Goal: Task Accomplishment & Management: Use online tool/utility

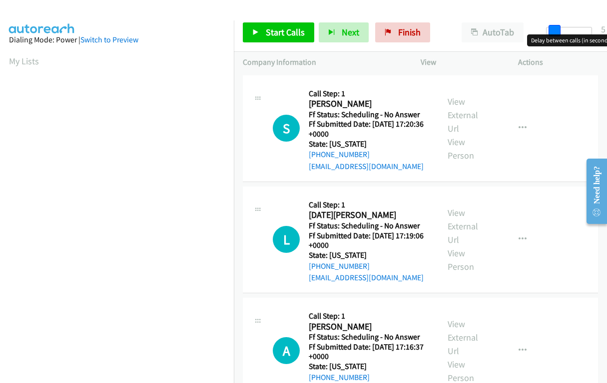
click at [550, 30] on div at bounding box center [569, 31] width 46 height 8
drag, startPoint x: 552, startPoint y: 31, endPoint x: 559, endPoint y: 33, distance: 7.8
click at [559, 33] on span at bounding box center [562, 31] width 12 height 12
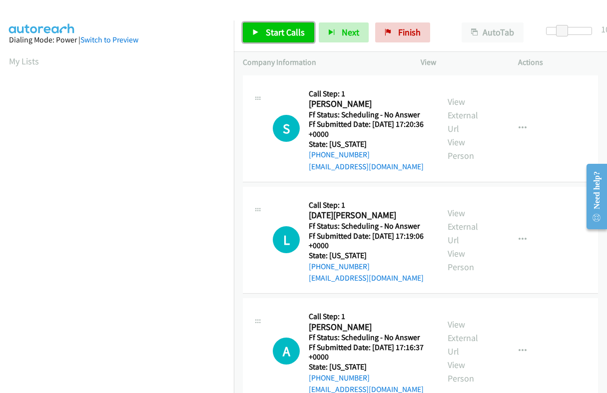
click at [283, 28] on span "Start Calls" at bounding box center [285, 31] width 39 height 11
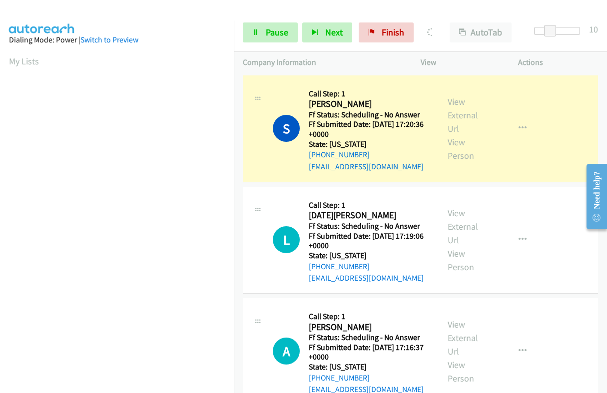
click at [458, 108] on div "View External Url View Person" at bounding box center [469, 128] width 44 height 67
click at [458, 116] on link "View External Url" at bounding box center [462, 115] width 30 height 38
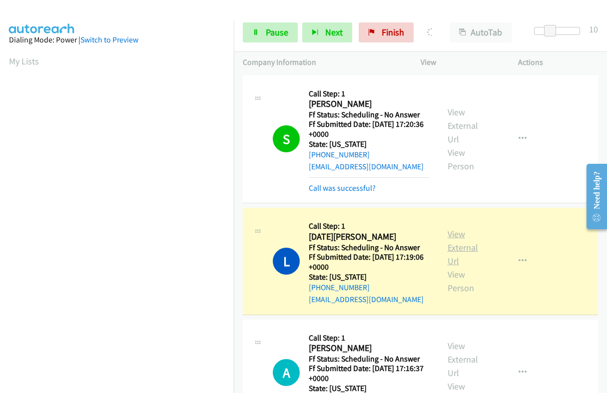
click at [456, 234] on link "View External Url" at bounding box center [462, 247] width 30 height 38
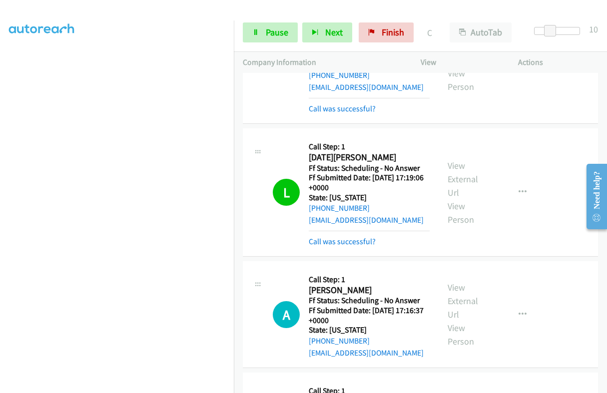
scroll to position [187, 0]
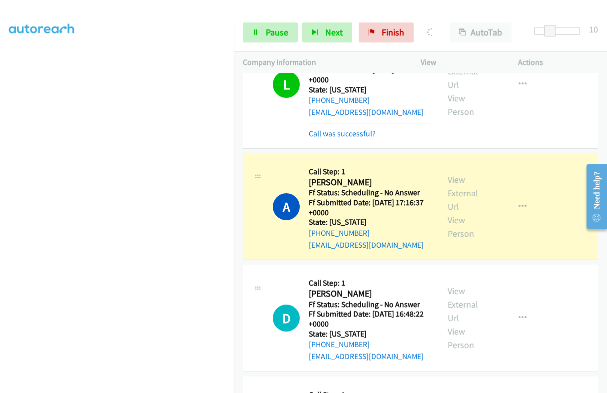
click at [456, 186] on div "View External Url View Person" at bounding box center [469, 206] width 44 height 67
click at [447, 185] on div "View External Url View Person" at bounding box center [469, 206] width 44 height 67
click at [449, 181] on link "View External Url" at bounding box center [462, 193] width 30 height 38
drag, startPoint x: 333, startPoint y: 182, endPoint x: 317, endPoint y: 182, distance: 17.0
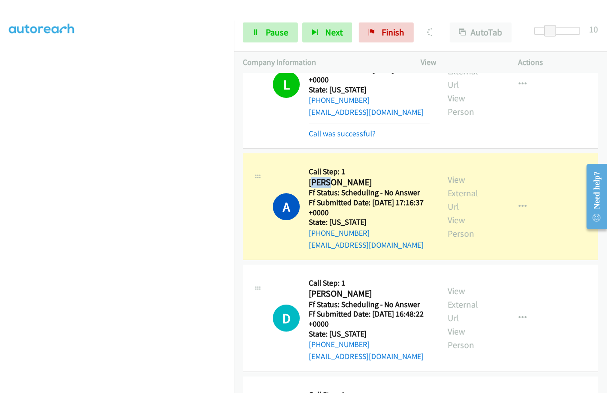
click at [317, 182] on h2 "[PERSON_NAME]" at bounding box center [367, 182] width 116 height 11
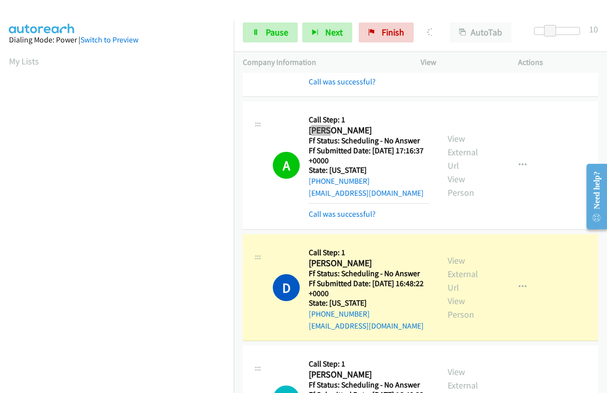
scroll to position [312, 0]
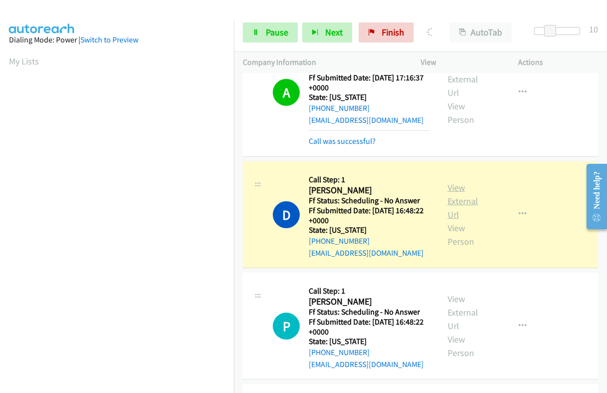
click at [454, 198] on link "View External Url" at bounding box center [462, 201] width 30 height 38
click at [321, 188] on h2 "[PERSON_NAME]" at bounding box center [367, 190] width 116 height 11
copy h2 "Daeja"
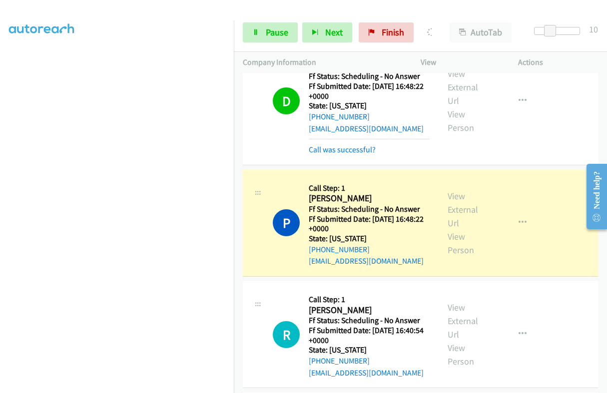
scroll to position [0, 0]
click at [449, 206] on link "View External Url" at bounding box center [462, 209] width 30 height 38
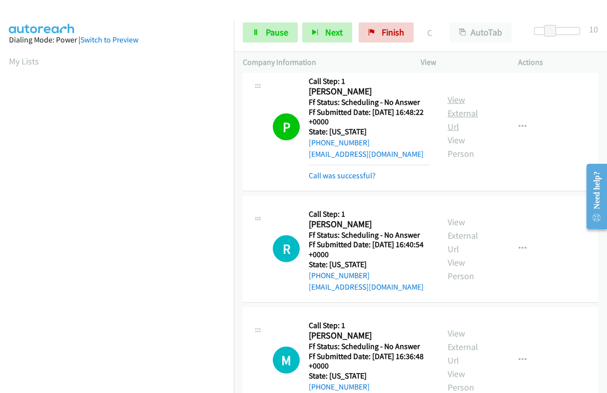
scroll to position [624, 0]
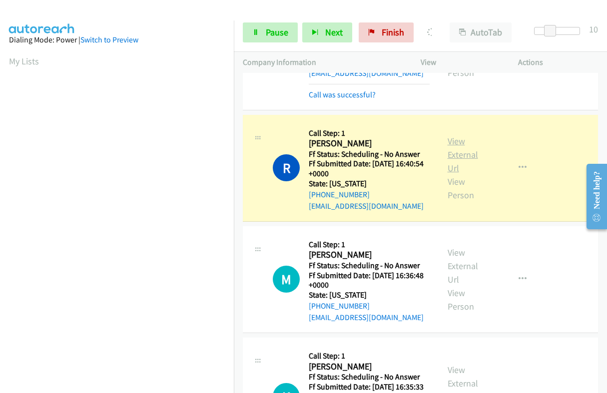
click at [457, 138] on link "View External Url" at bounding box center [462, 154] width 30 height 38
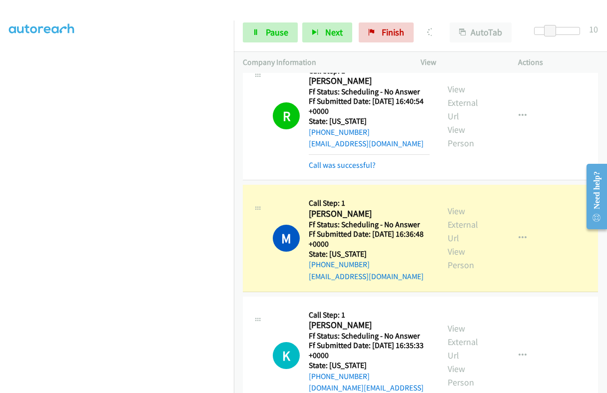
scroll to position [169, 0]
click at [449, 210] on link "View External Url" at bounding box center [462, 224] width 30 height 38
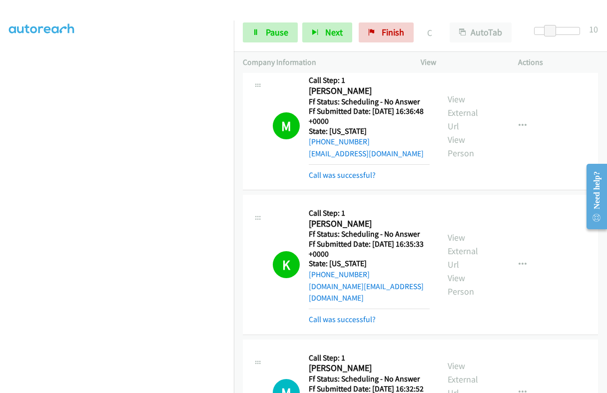
scroll to position [811, 0]
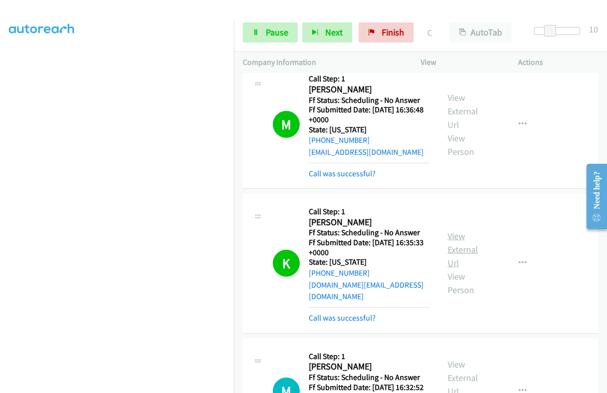
click at [453, 232] on link "View External Url" at bounding box center [462, 249] width 30 height 38
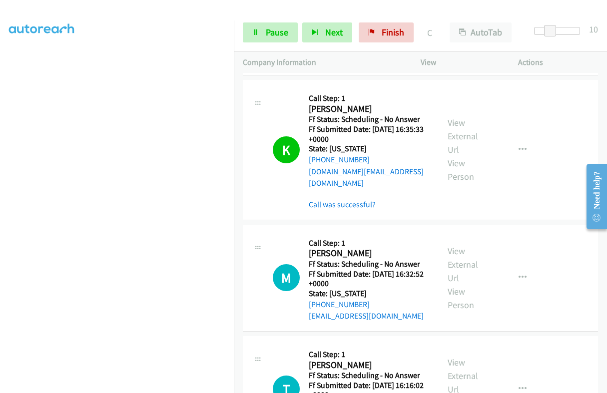
scroll to position [936, 0]
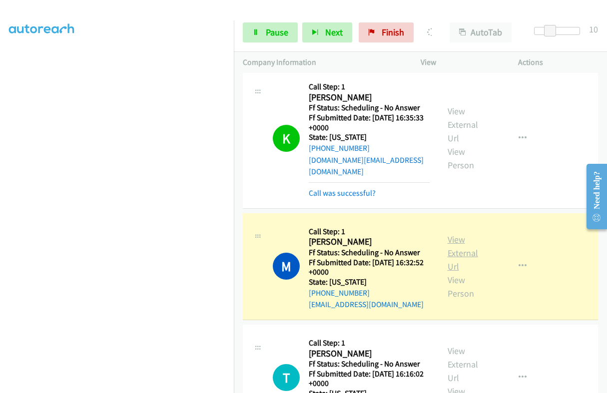
click at [454, 234] on link "View External Url" at bounding box center [462, 253] width 30 height 38
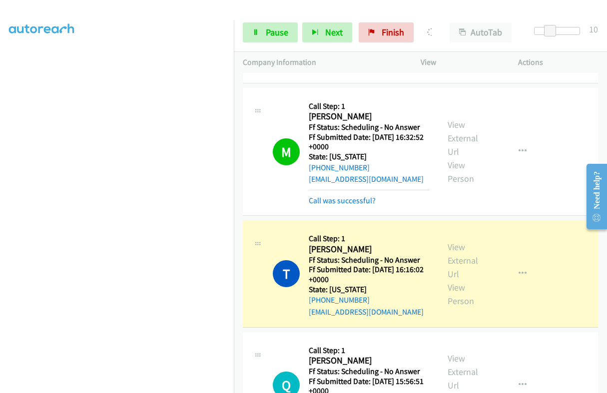
scroll to position [169, 0]
click at [465, 245] on link "View External Url" at bounding box center [462, 260] width 30 height 38
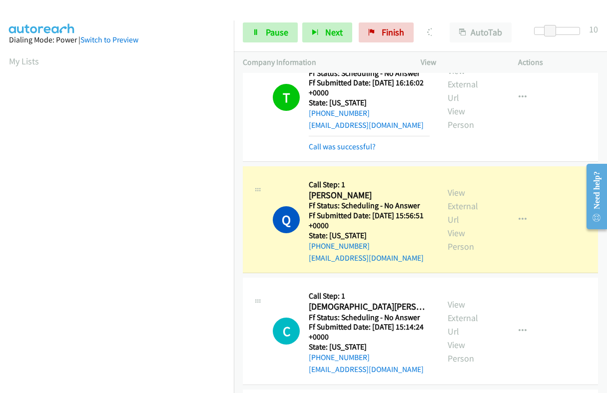
scroll to position [1248, 0]
click at [461, 188] on link "View External Url" at bounding box center [462, 205] width 30 height 38
drag, startPoint x: 317, startPoint y: 181, endPoint x: 309, endPoint y: 181, distance: 8.0
click at [309, 189] on h2 "[PERSON_NAME]" at bounding box center [367, 194] width 116 height 11
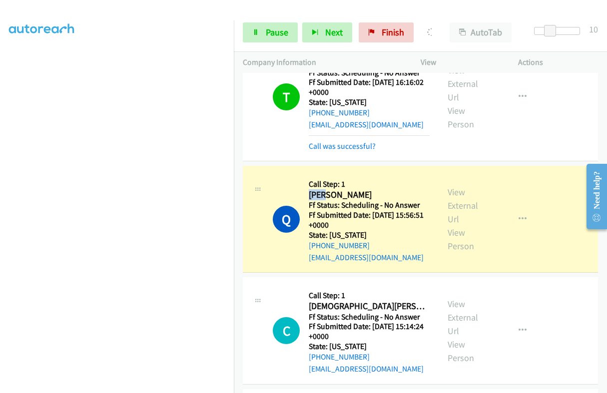
copy h2 "Qing"
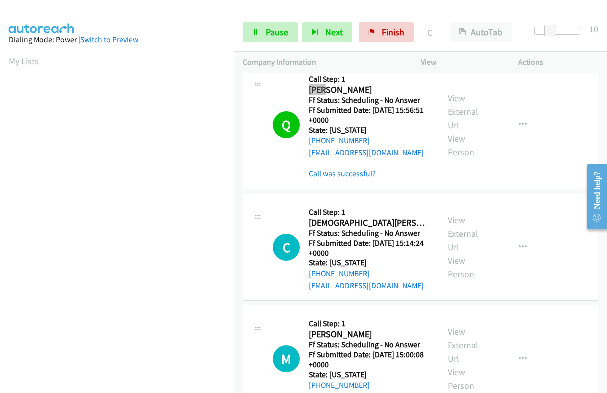
scroll to position [1373, 0]
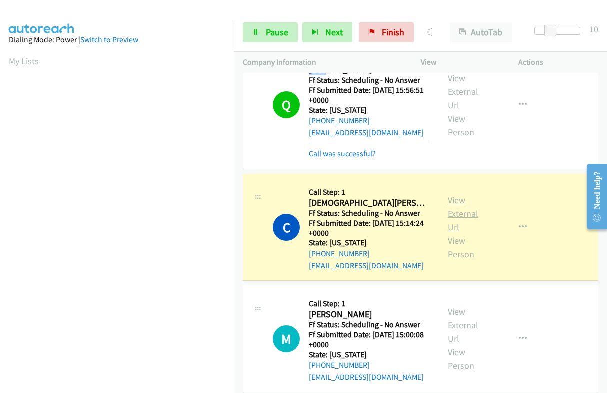
click at [459, 194] on link "View External Url" at bounding box center [462, 213] width 30 height 38
drag, startPoint x: 332, startPoint y: 186, endPoint x: 301, endPoint y: 189, distance: 31.1
click at [301, 189] on div "C Callback Scheduled Call Step: 1 [DEMOGRAPHIC_DATA][PERSON_NAME] America/New_Y…" at bounding box center [351, 227] width 157 height 88
copy h2 "[DEMOGRAPHIC_DATA]"
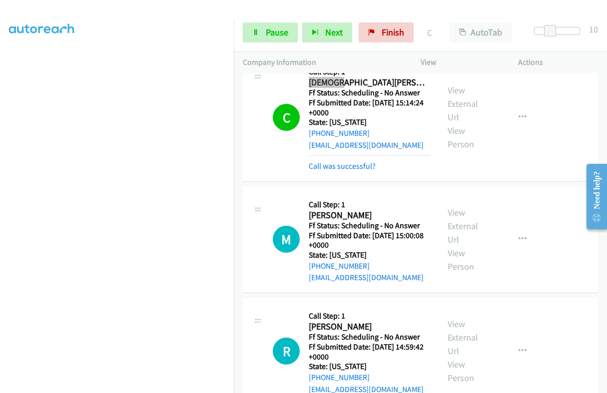
scroll to position [1498, 0]
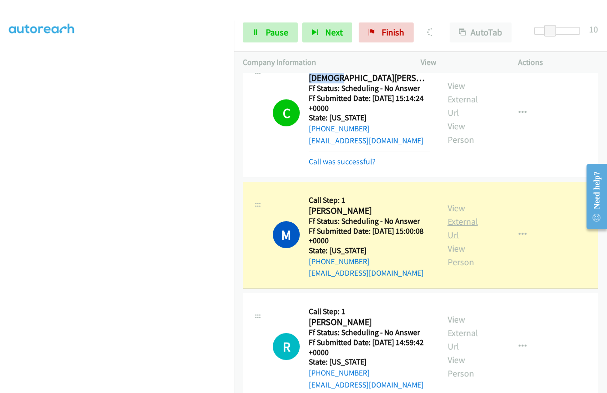
click at [449, 202] on link "View External Url" at bounding box center [462, 221] width 30 height 38
drag, startPoint x: 332, startPoint y: 197, endPoint x: 303, endPoint y: 200, distance: 29.7
click at [303, 200] on div "M Callback Scheduled Call Step: 1 [PERSON_NAME] America/New_York Ff Status: Sch…" at bounding box center [351, 235] width 157 height 88
copy h2 "[PERSON_NAME]"
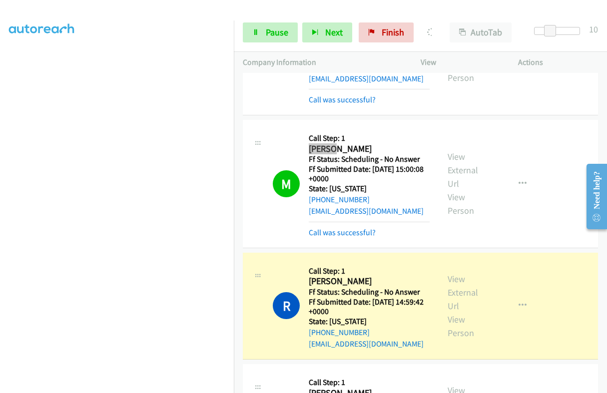
scroll to position [1684, 0]
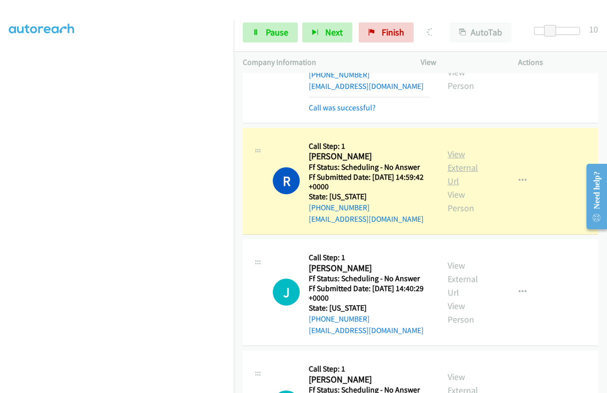
click at [456, 151] on link "View External Url" at bounding box center [462, 167] width 30 height 38
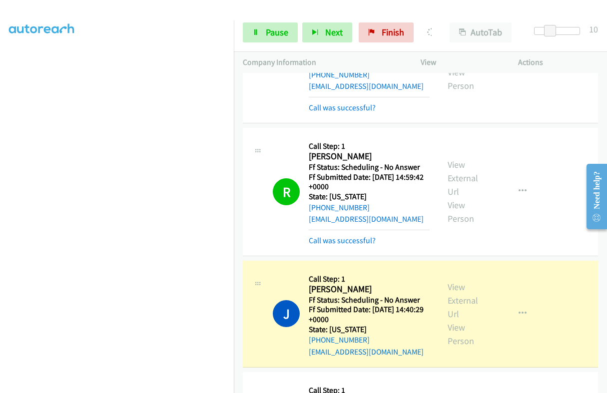
scroll to position [169, 0]
click at [450, 281] on link "View External Url" at bounding box center [462, 300] width 30 height 38
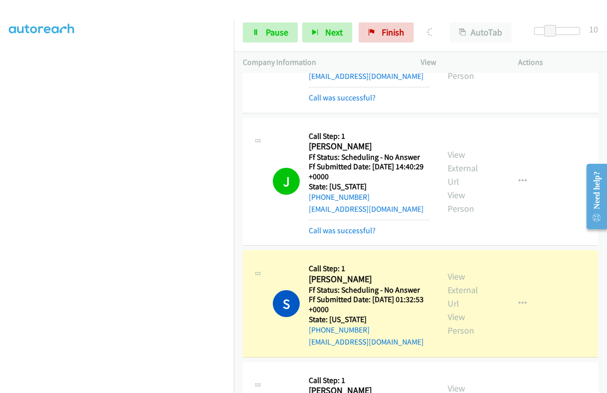
scroll to position [1872, 0]
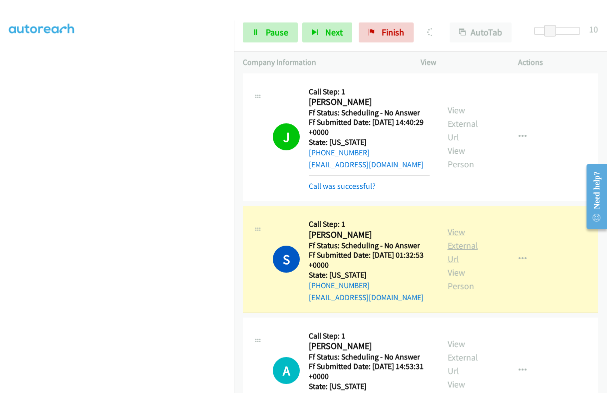
click at [447, 226] on link "View External Url" at bounding box center [462, 245] width 30 height 38
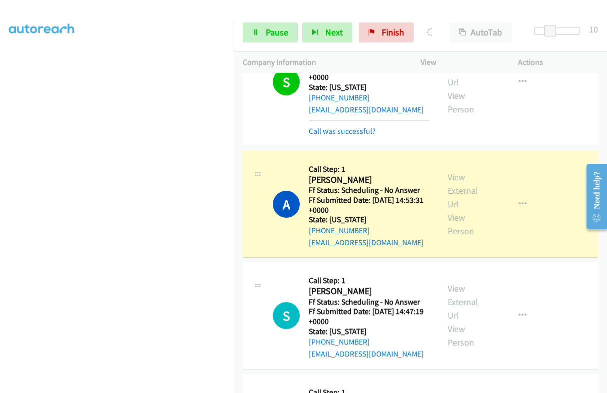
scroll to position [169, 0]
click at [447, 173] on link "View External Url" at bounding box center [462, 190] width 30 height 38
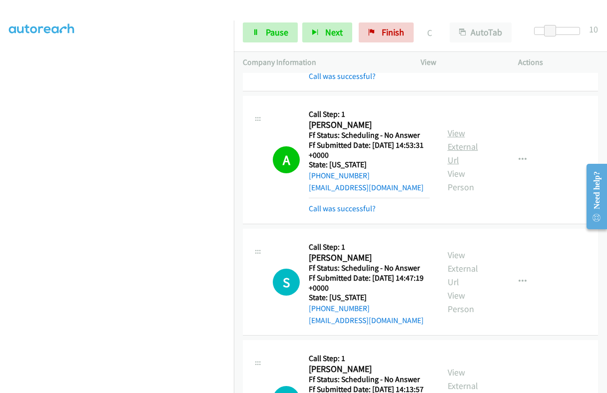
scroll to position [2184, 0]
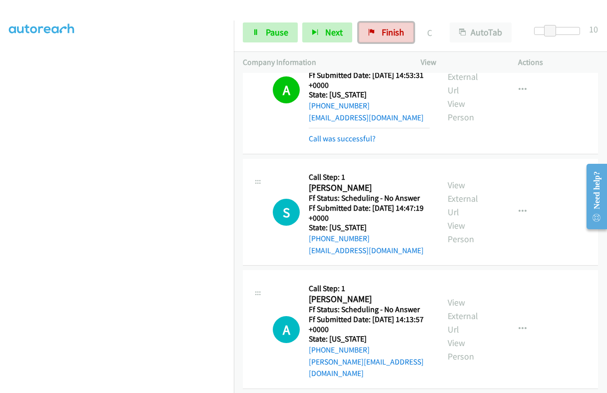
click at [394, 30] on span "Finish" at bounding box center [392, 31] width 22 height 11
